Goal: Task Accomplishment & Management: Use online tool/utility

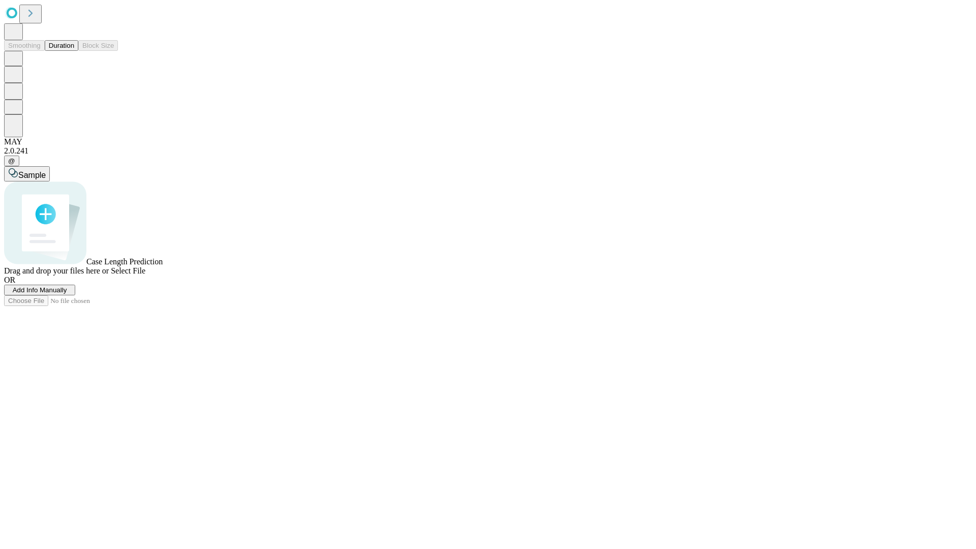
click at [74, 51] on button "Duration" at bounding box center [62, 45] width 34 height 11
click at [67, 294] on span "Add Info Manually" at bounding box center [40, 290] width 54 height 8
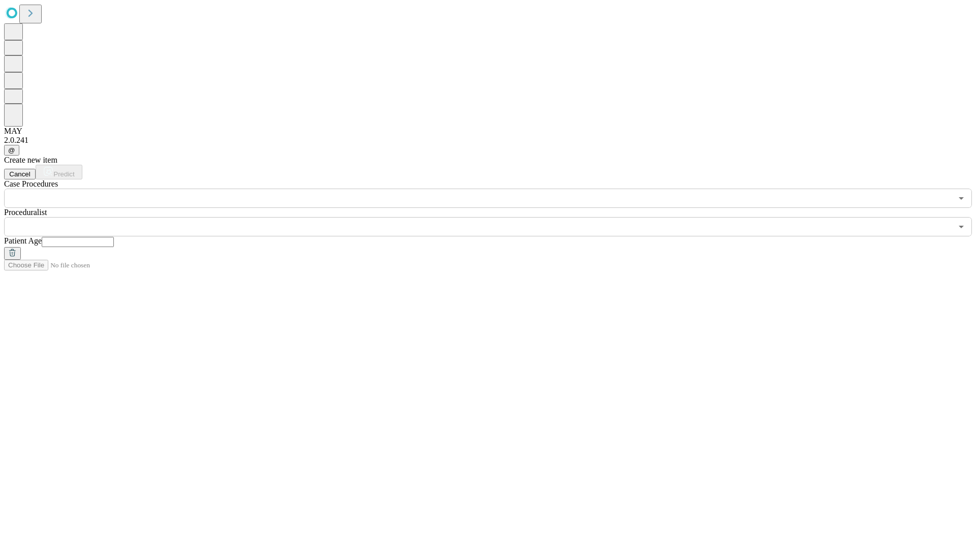
click at [114, 237] on input "text" at bounding box center [78, 242] width 72 height 10
type input "*"
click at [495, 217] on input "text" at bounding box center [478, 226] width 948 height 19
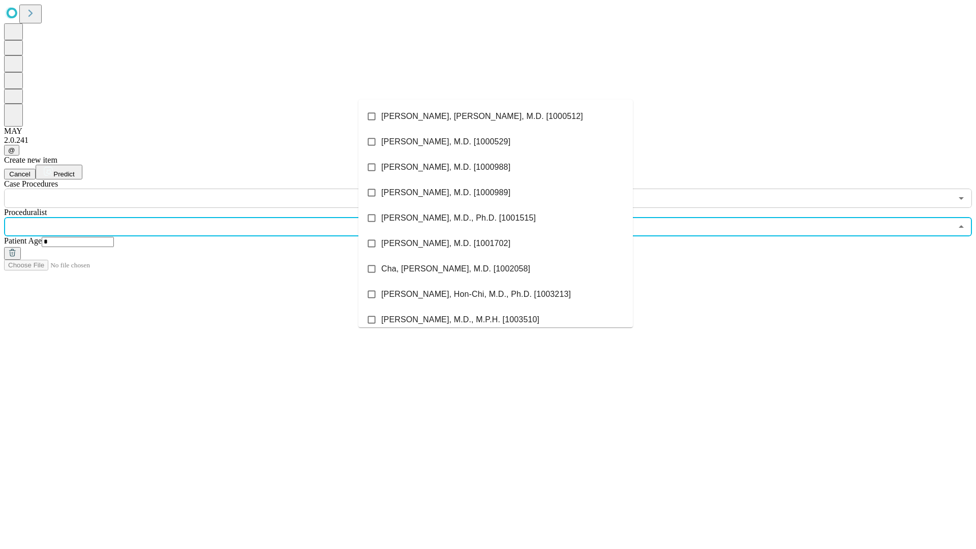
click at [496, 116] on li "[PERSON_NAME], [PERSON_NAME], M.D. [1000512]" at bounding box center [495, 116] width 275 height 25
click at [214, 189] on input "text" at bounding box center [478, 198] width 948 height 19
